Goal: Communication & Community: Answer question/provide support

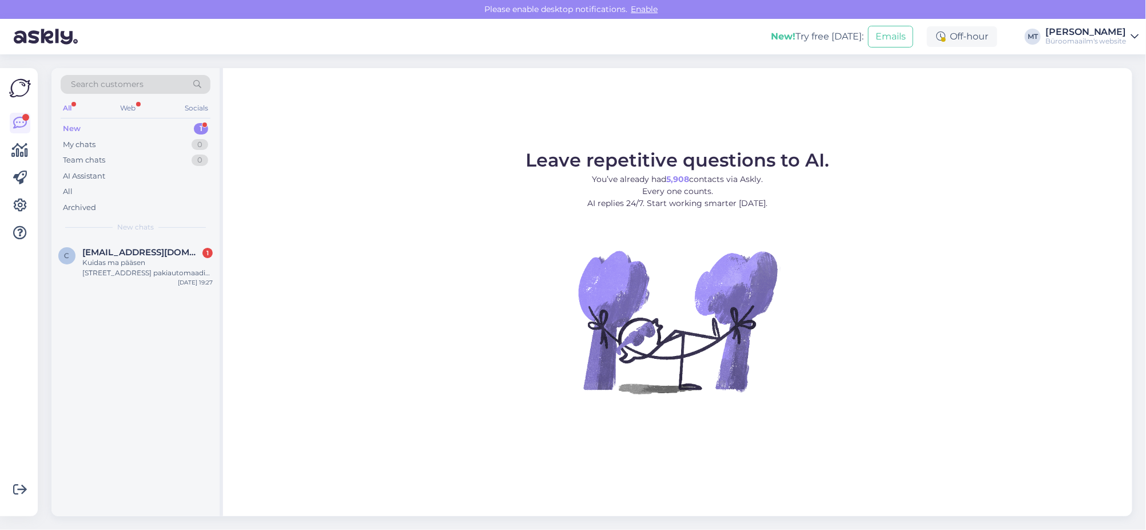
click at [73, 130] on div "New" at bounding box center [72, 128] width 18 height 11
click at [130, 253] on span "[EMAIL_ADDRESS][DOMAIN_NAME]" at bounding box center [141, 252] width 119 height 10
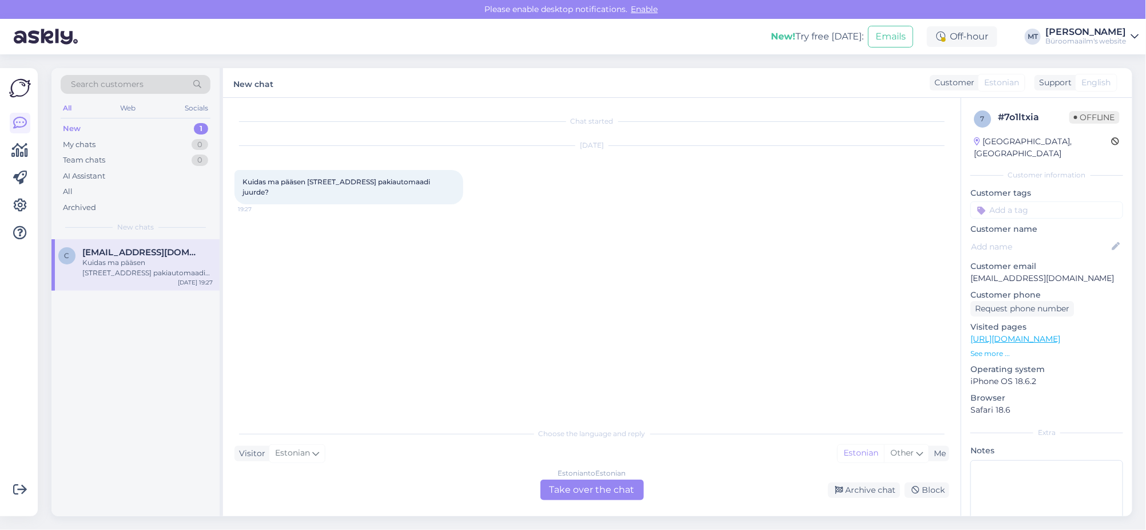
click at [580, 487] on div "Estonian to Estonian Take over the chat" at bounding box center [592, 489] width 104 height 21
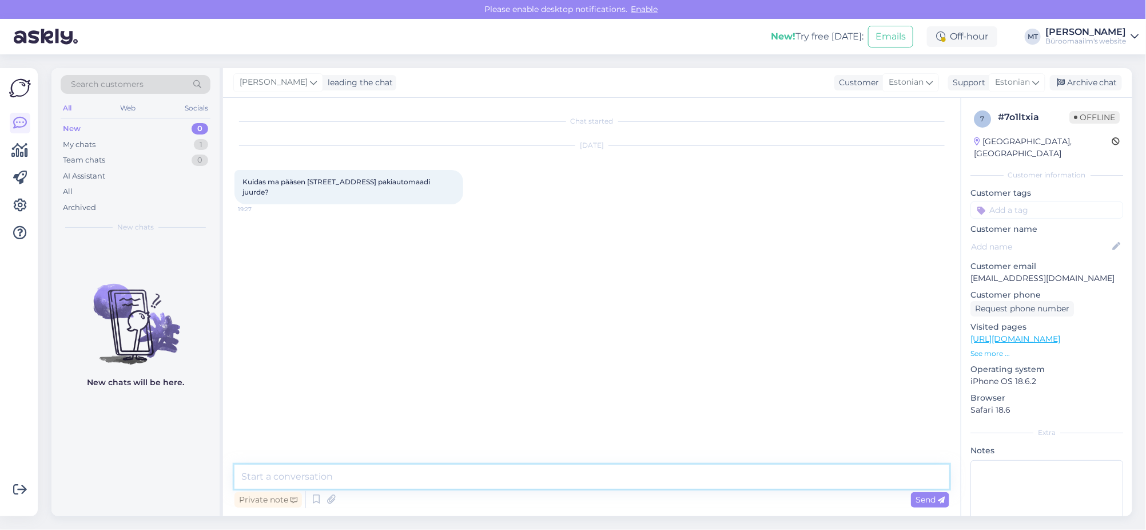
click at [305, 468] on textarea at bounding box center [591, 476] width 715 height 24
type textarea "t"
type textarea "Tere. Pakiautomaat asub kaupluse eeskojas."
click at [932, 500] on span "Send" at bounding box center [930, 499] width 29 height 10
click at [1090, 80] on div "Archive chat" at bounding box center [1086, 82] width 72 height 15
